Goal: Book appointment/travel/reservation

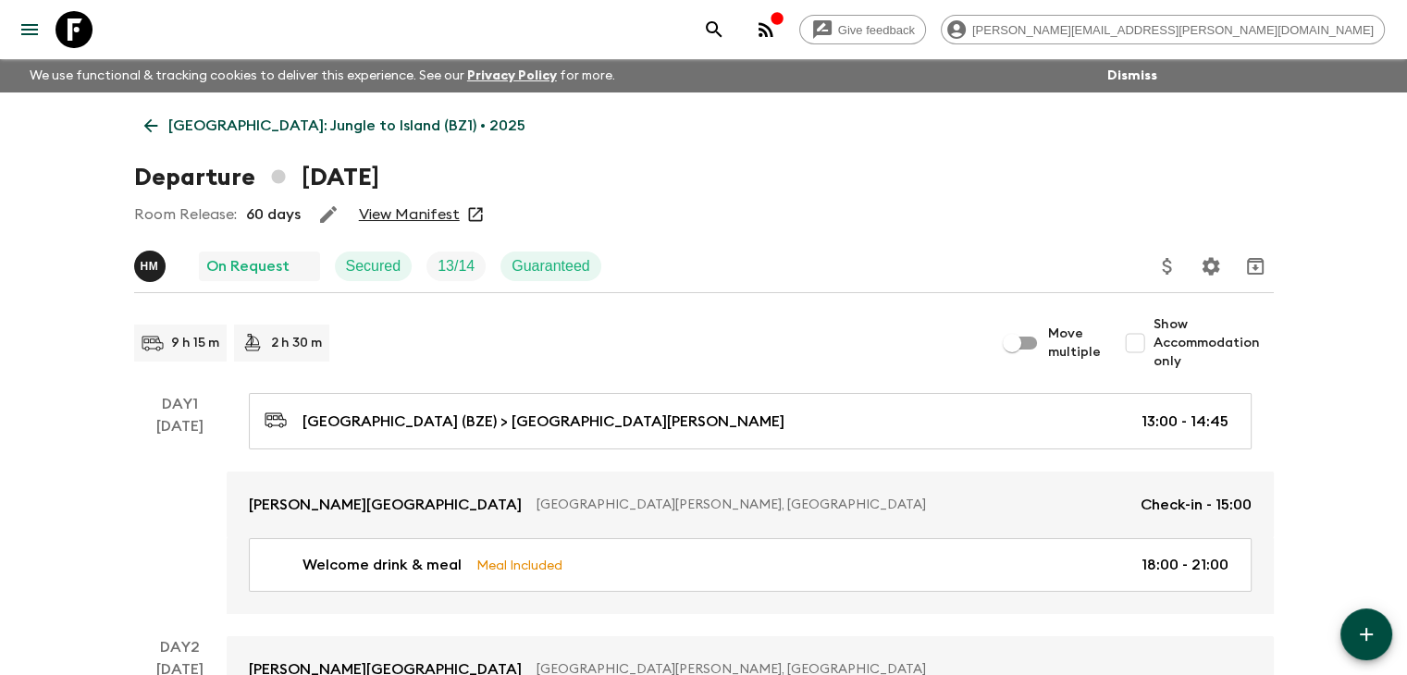
click at [148, 113] on link "[GEOGRAPHIC_DATA]: Jungle to Island (BZ1) • 2025" at bounding box center [334, 125] width 401 height 37
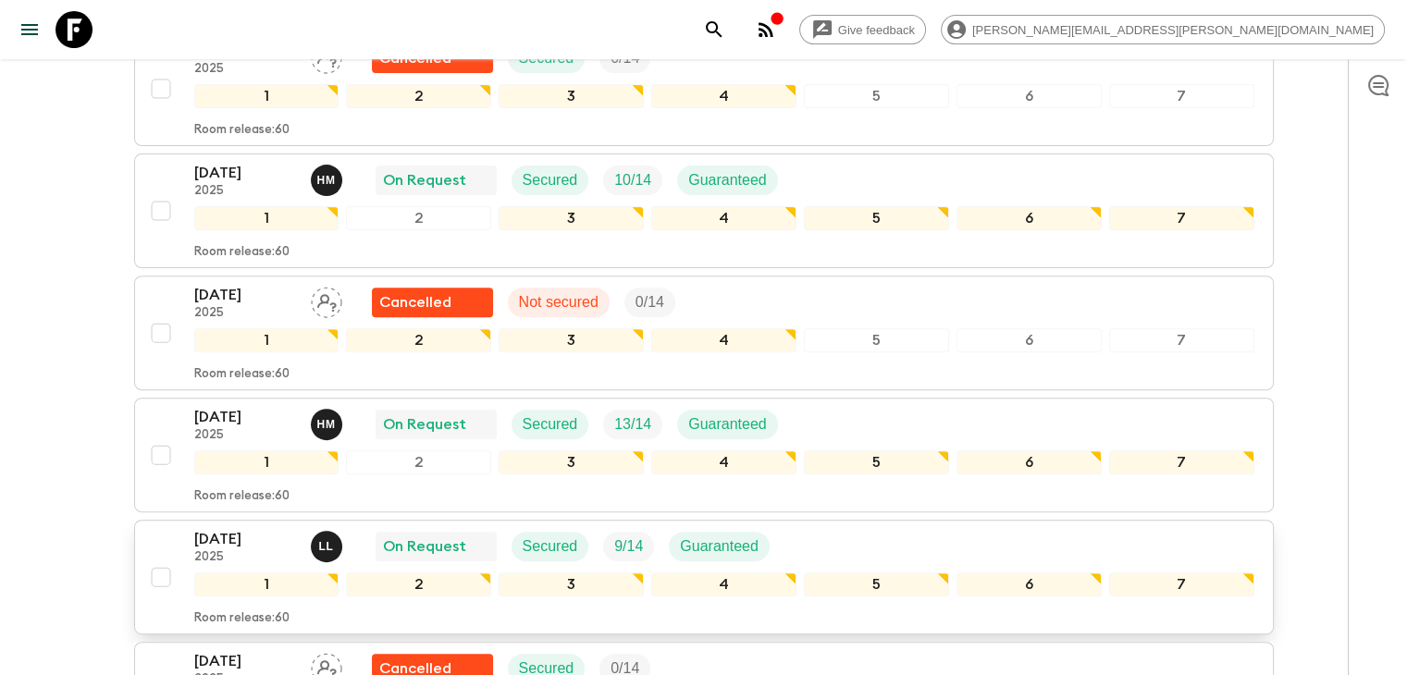
scroll to position [614, 0]
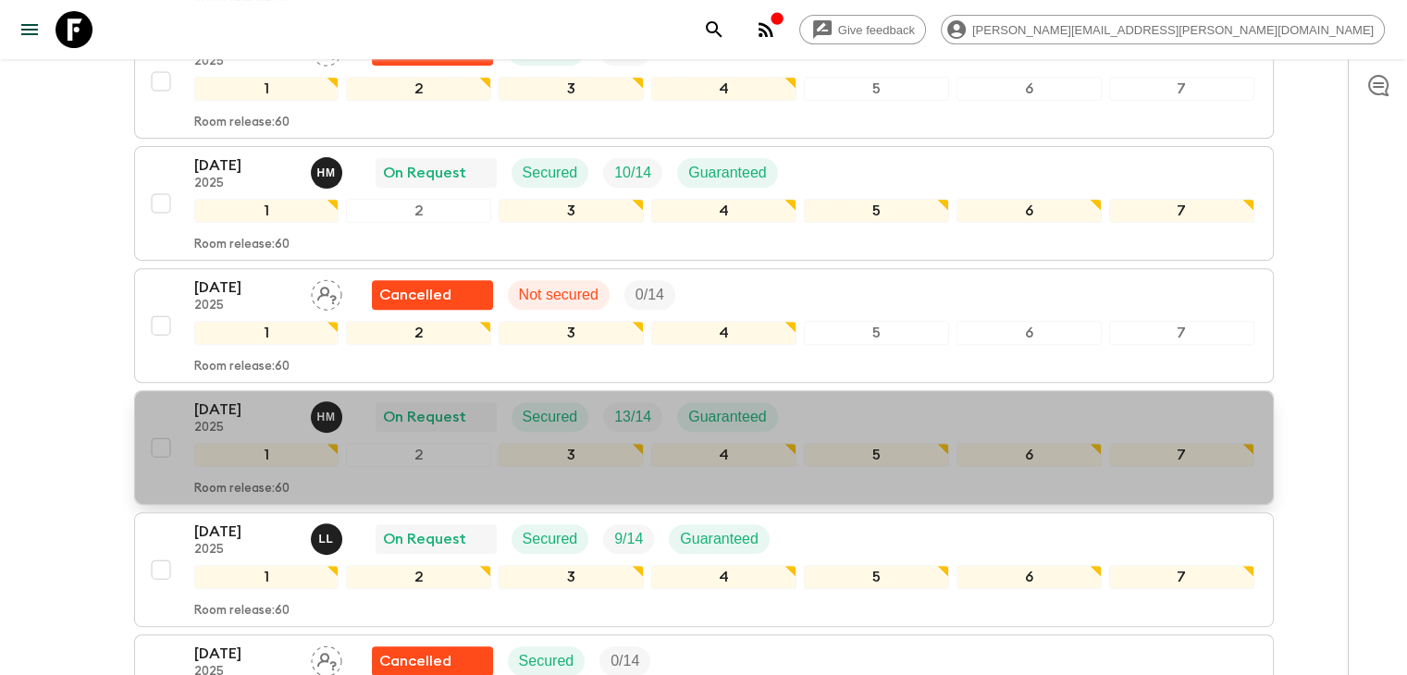
click at [251, 404] on p "[DATE]" at bounding box center [245, 410] width 102 height 22
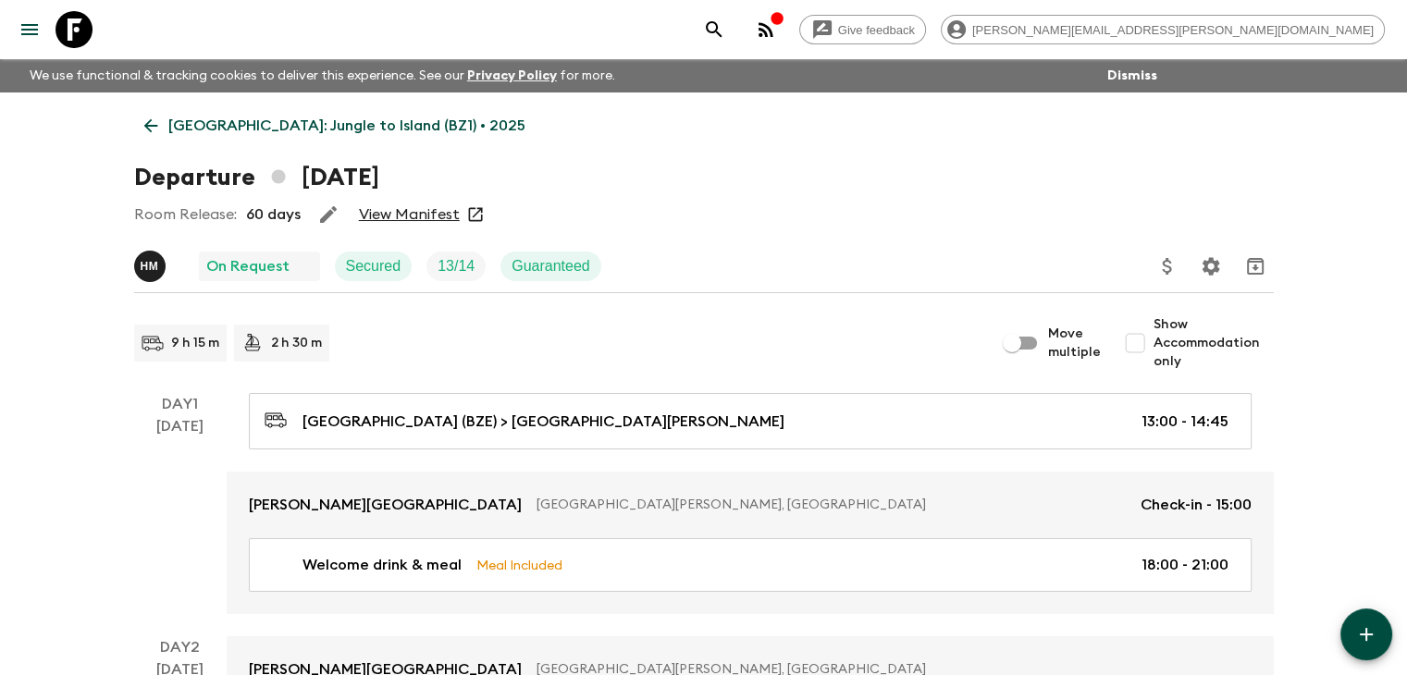
click at [149, 119] on icon at bounding box center [150, 126] width 14 height 14
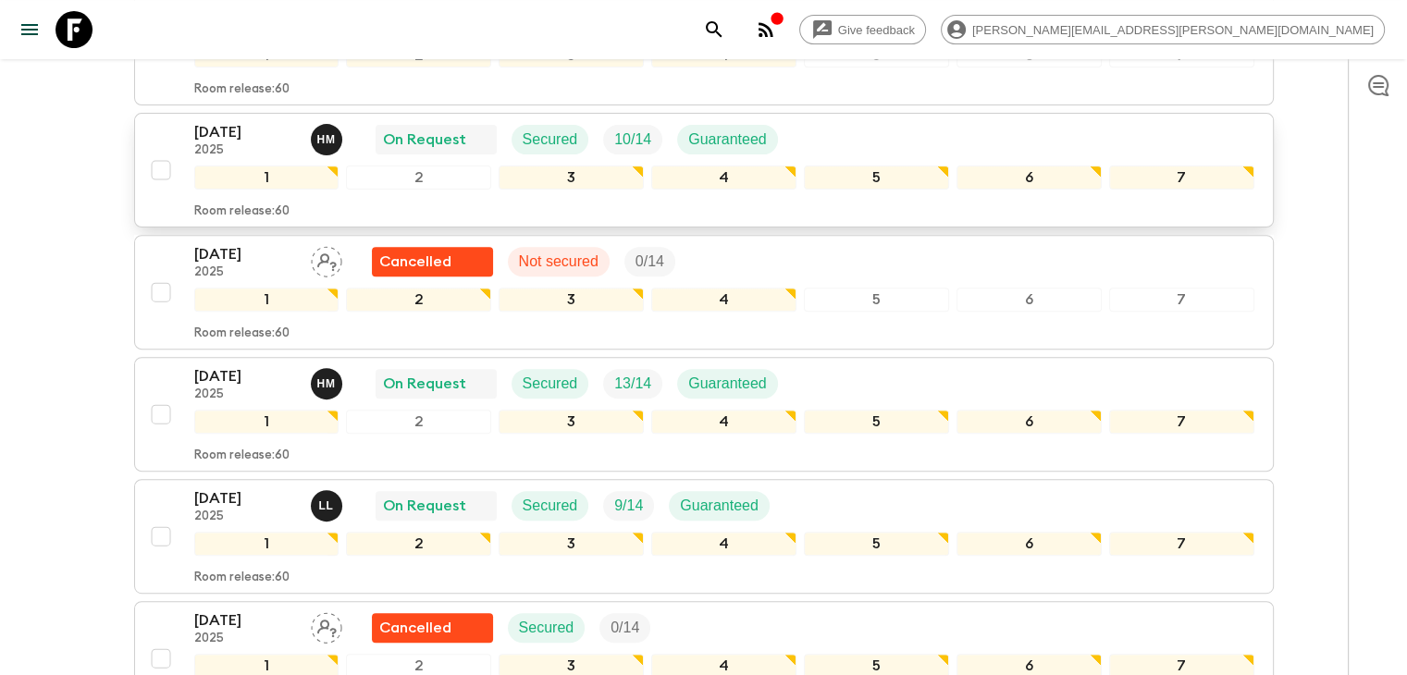
scroll to position [740, 0]
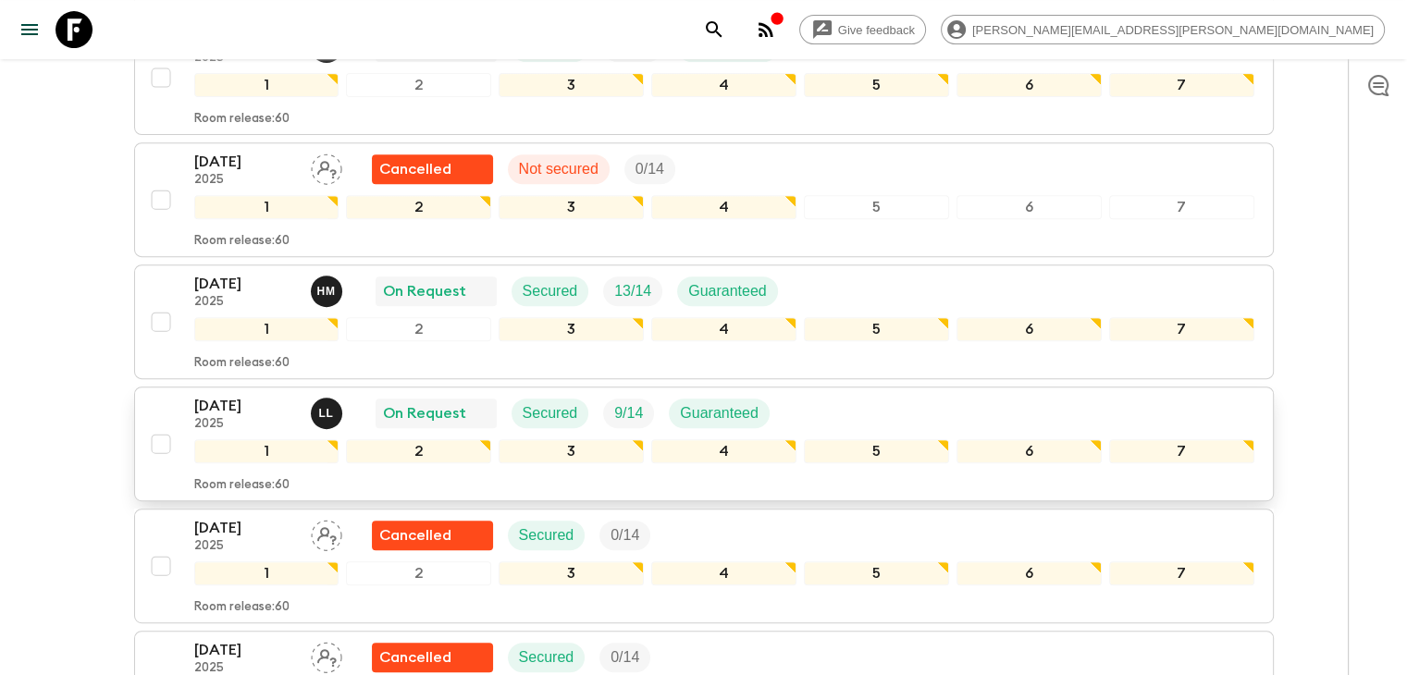
click at [237, 403] on p "[DATE]" at bounding box center [245, 406] width 102 height 22
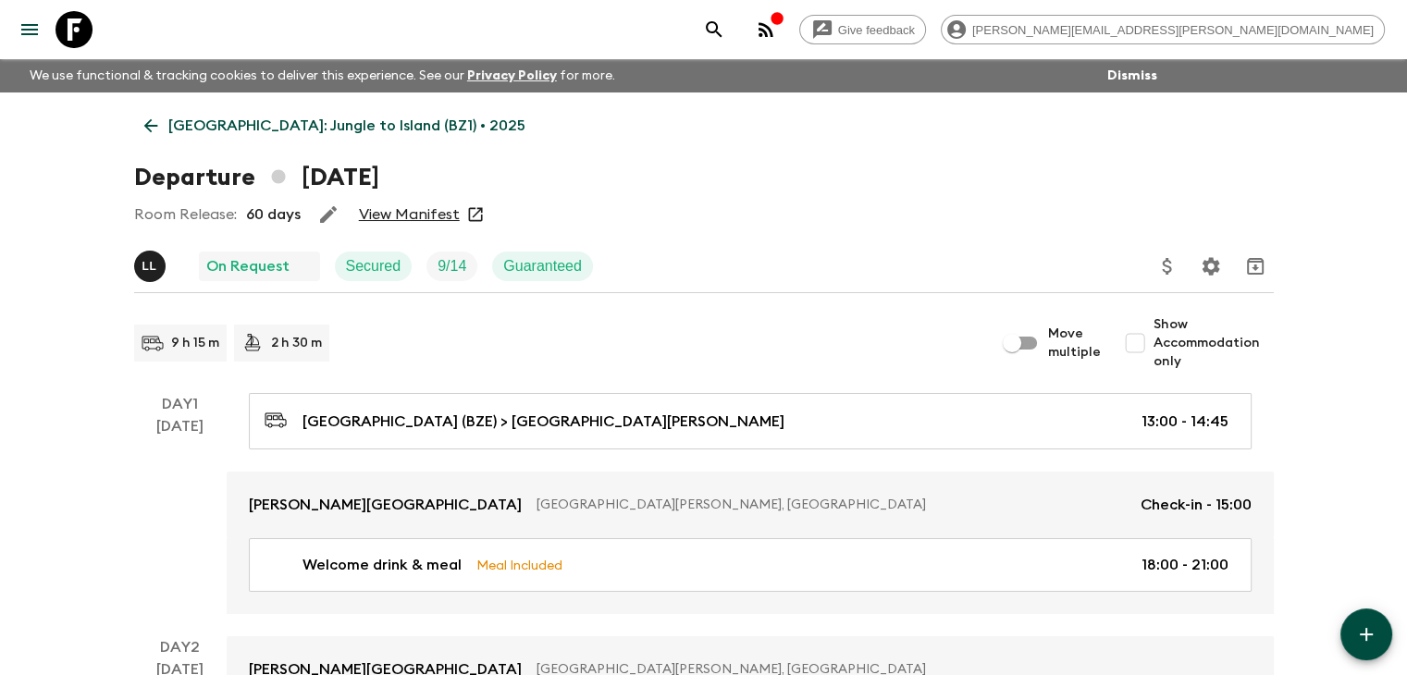
click at [431, 213] on link "View Manifest" at bounding box center [409, 214] width 101 height 18
